Goal: Find specific page/section: Find specific page/section

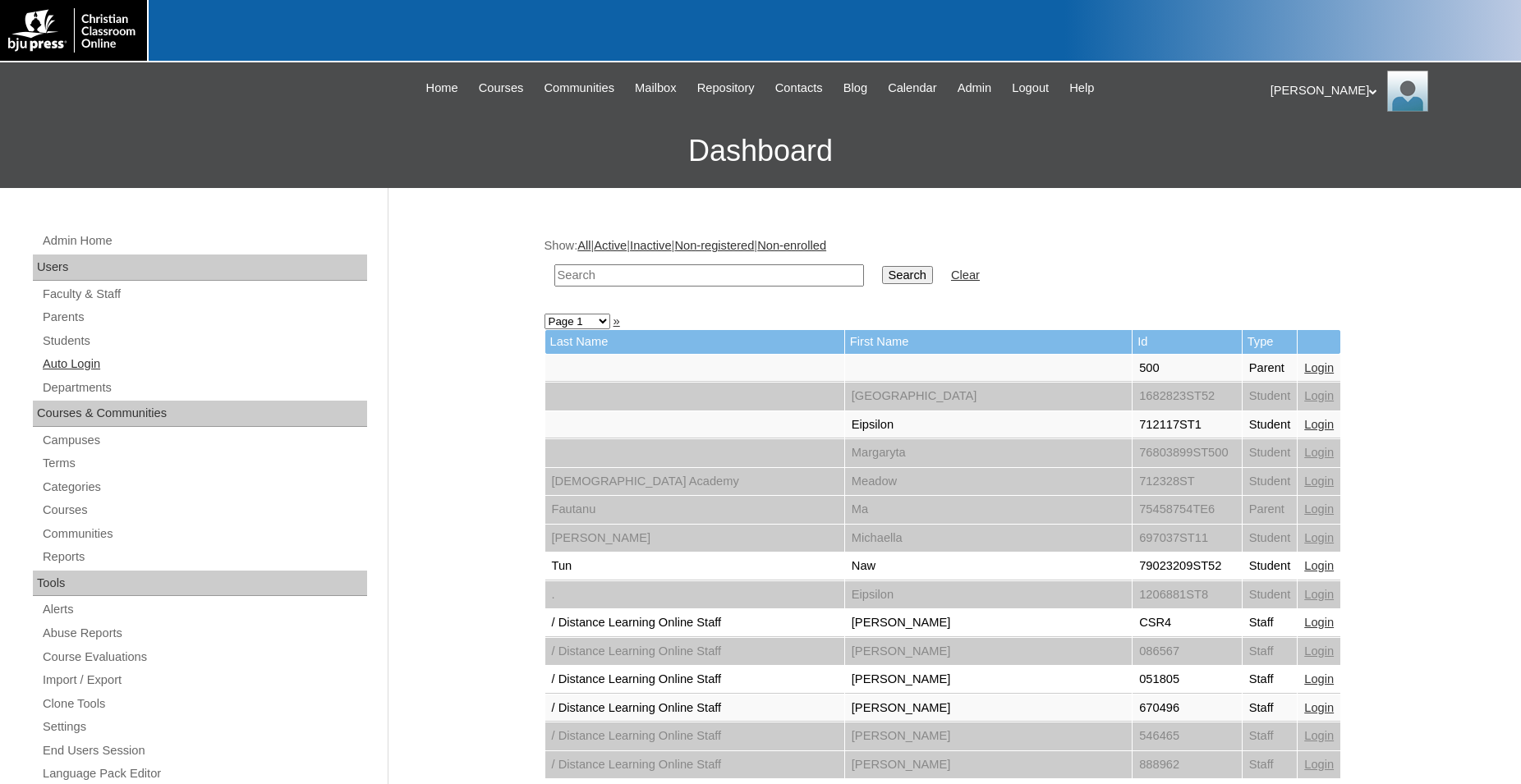
click at [75, 368] on link "Auto Login" at bounding box center [204, 364] width 326 height 21
click at [644, 274] on input "text" at bounding box center [708, 275] width 309 height 23
type input "Austin Pitcher"
click at [882, 266] on input "Search" at bounding box center [908, 274] width 51 height 18
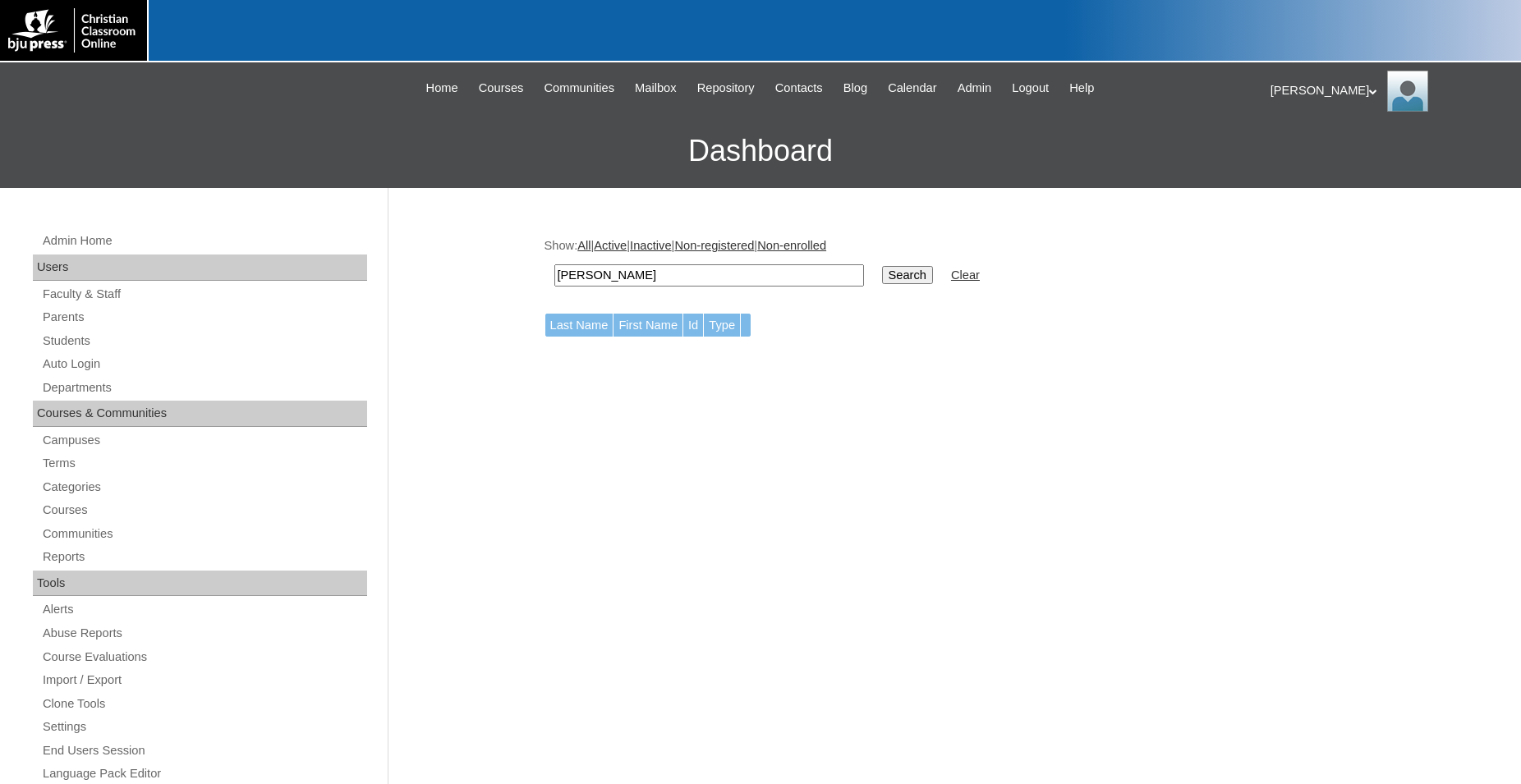
drag, startPoint x: 0, startPoint y: 0, endPoint x: 505, endPoint y: 274, distance: 574.5
click at [554, 274] on input "Austin Pitcher" at bounding box center [708, 275] width 309 height 23
type input "Pitcher"
click at [882, 266] on input "Search" at bounding box center [908, 274] width 51 height 18
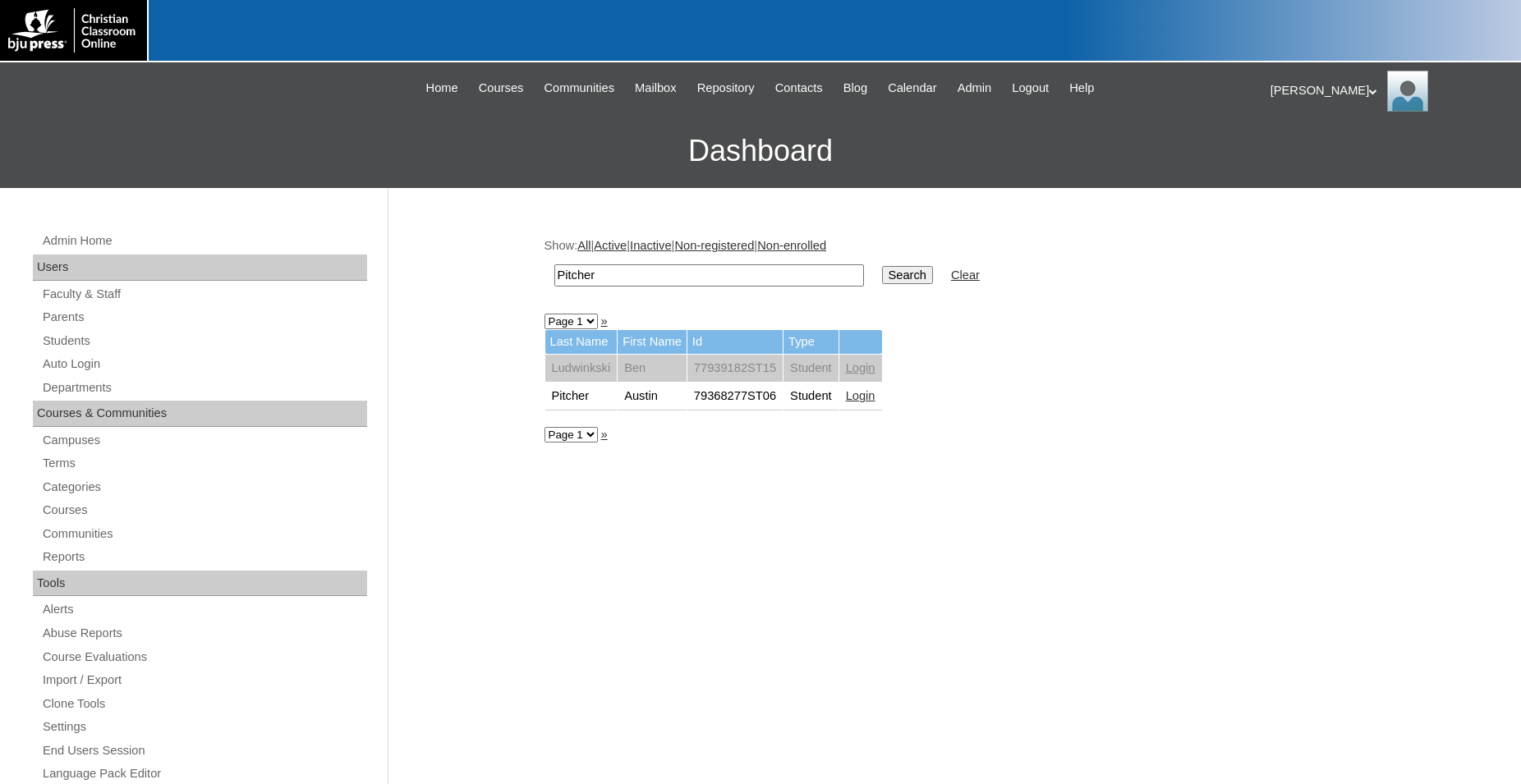
click at [863, 400] on link "Login" at bounding box center [860, 396] width 29 height 13
